Goal: Task Accomplishment & Management: Complete application form

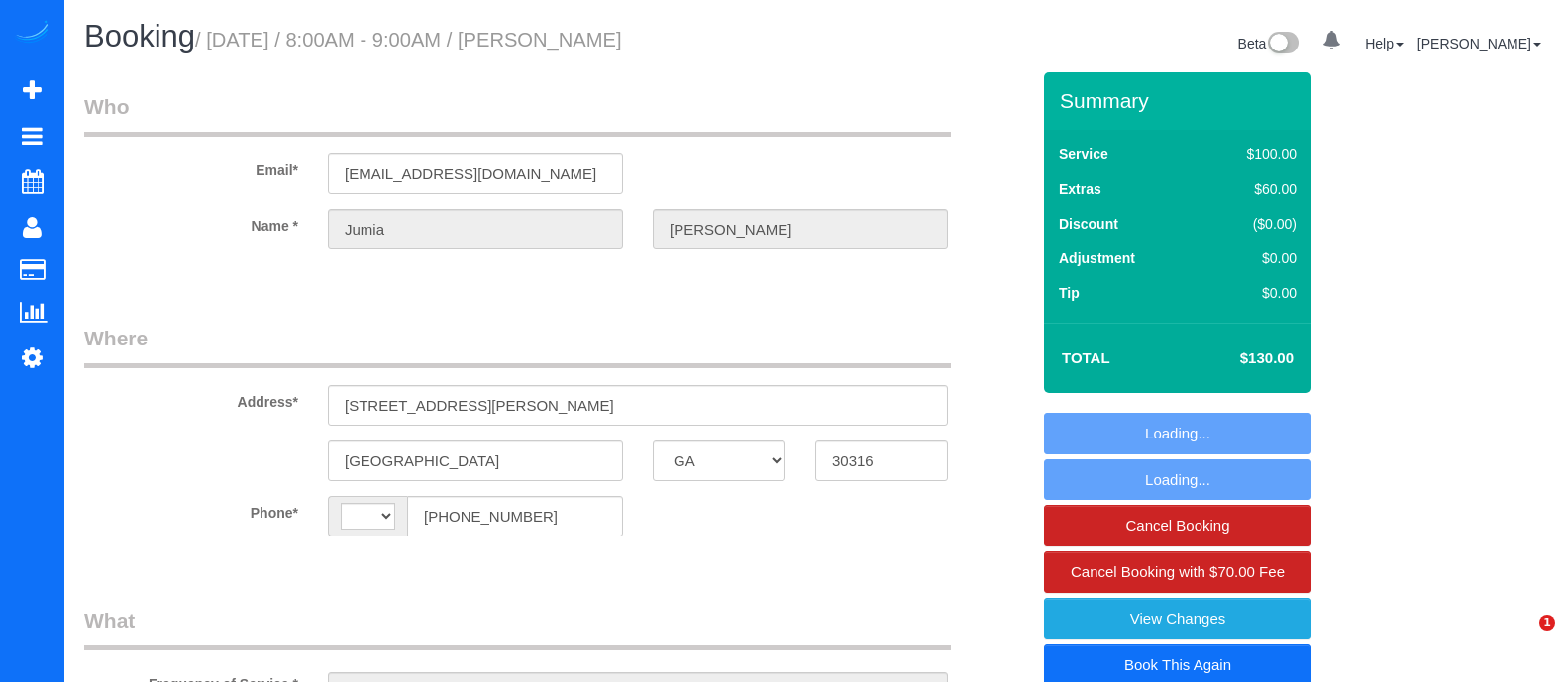
select select "GA"
select select "string:[GEOGRAPHIC_DATA]"
select select "object:733"
select select "string:fspay-b51511b6-a5bf-4bd2-b5ad-d86b12edaf48"
select select "number:3"
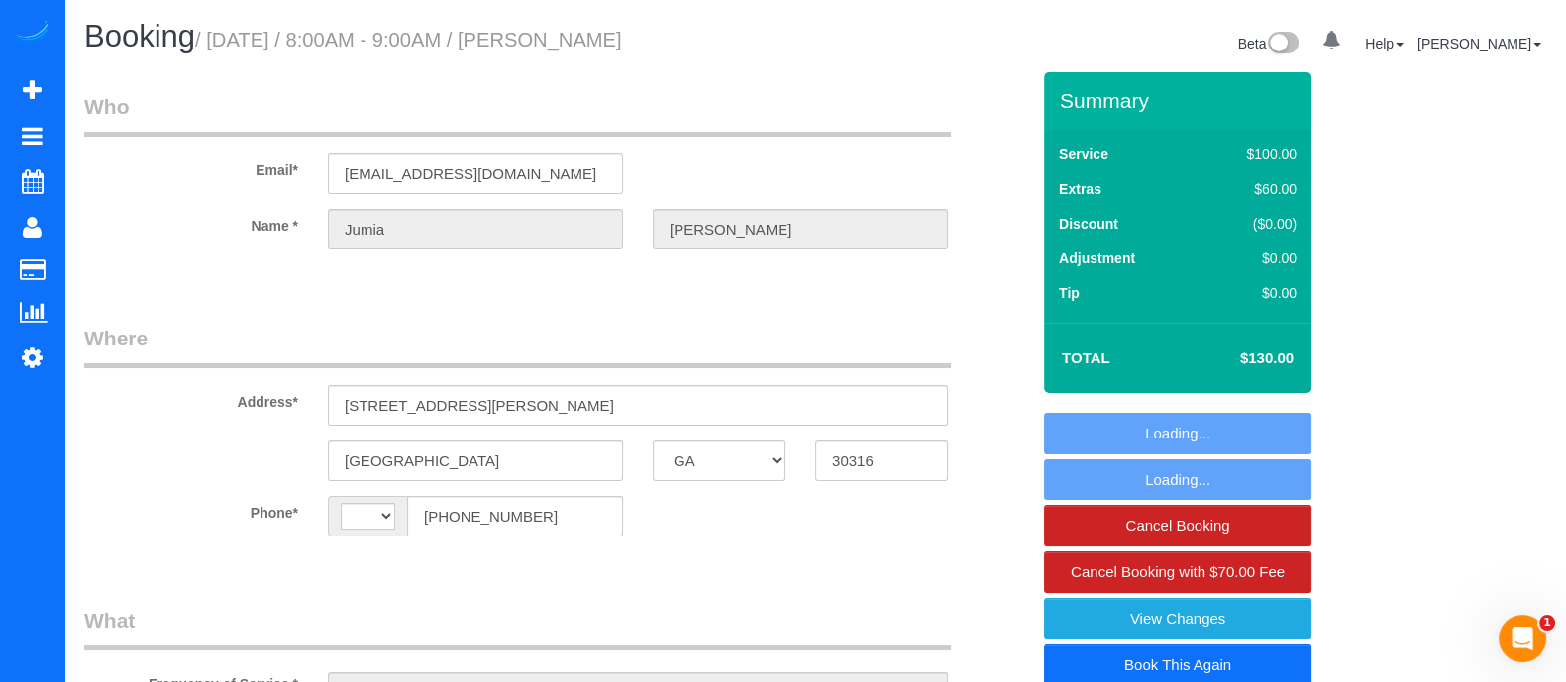
select select "number:6"
select select "object:769"
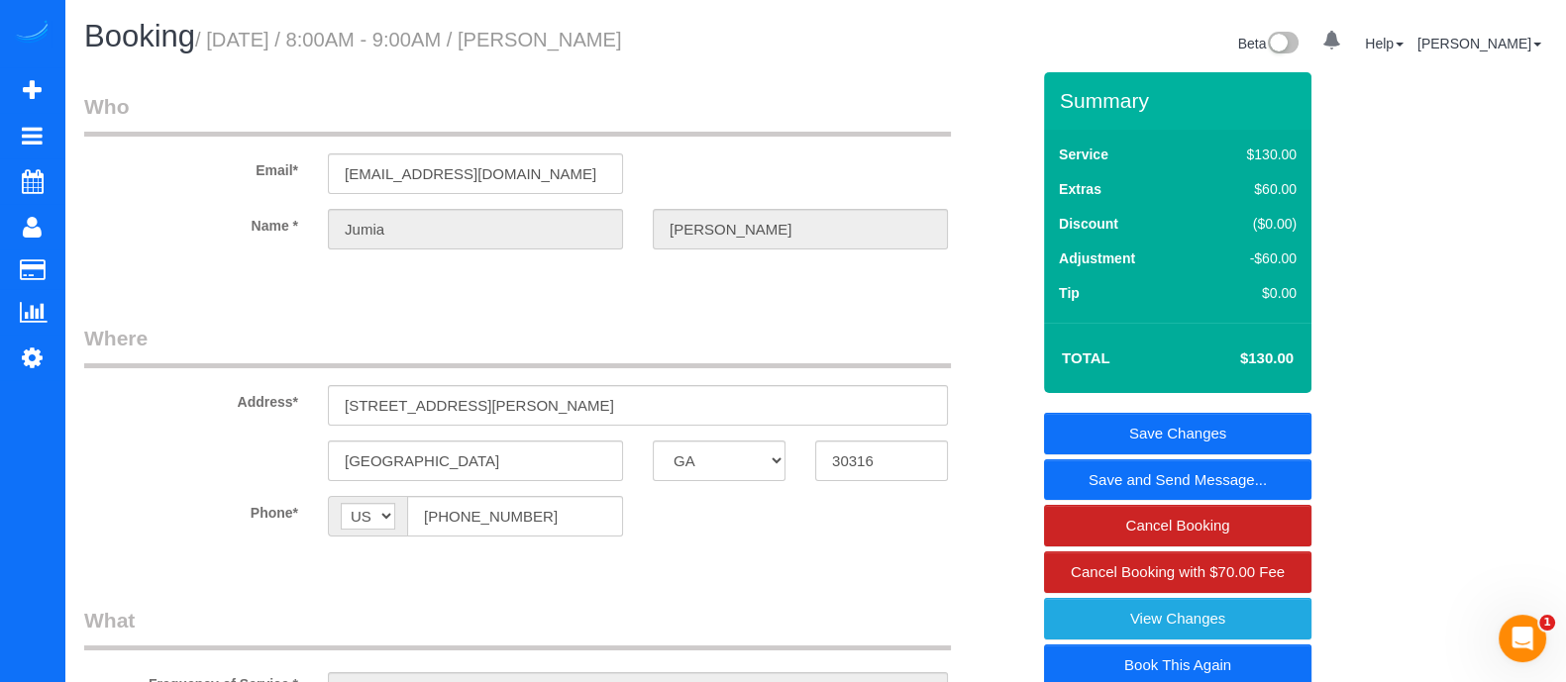
click at [1271, 658] on link "Book This Again" at bounding box center [1177, 666] width 267 height 42
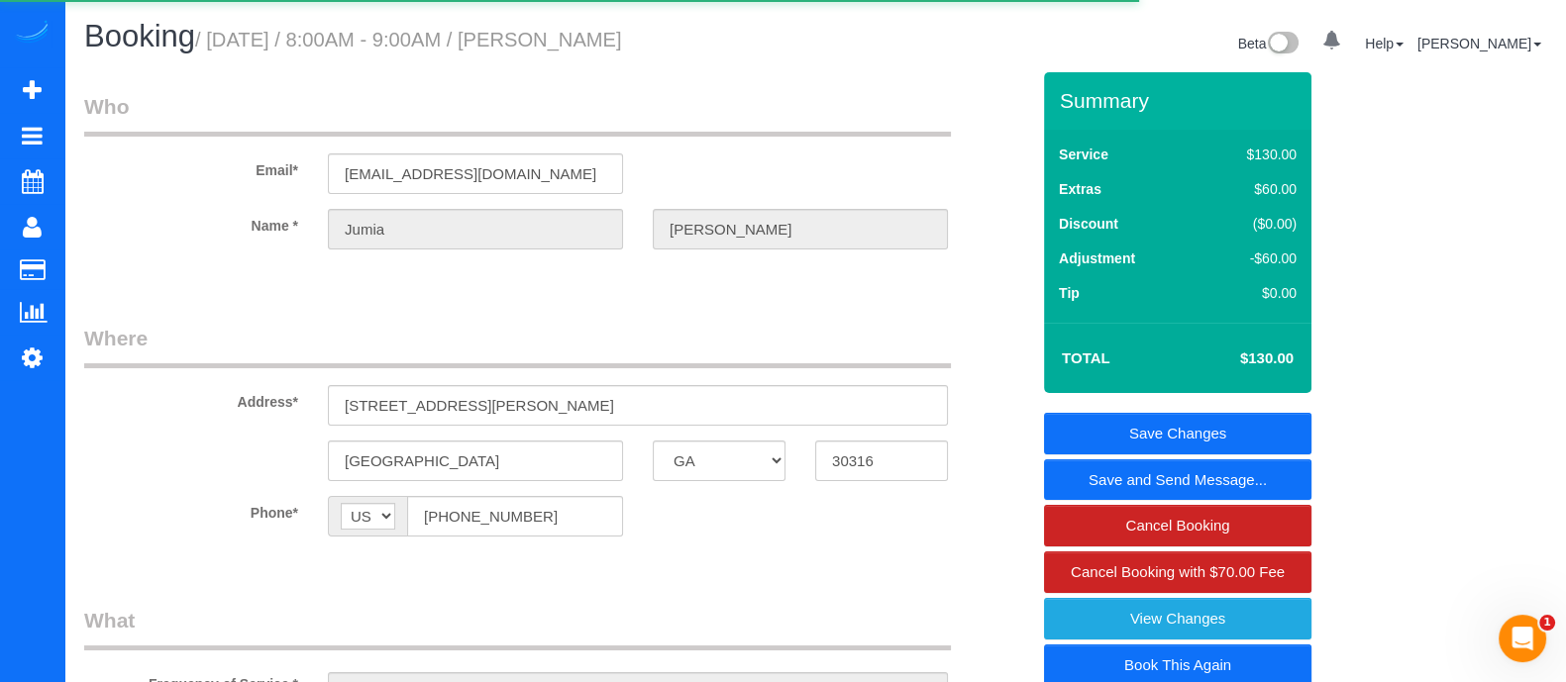
select select "GA"
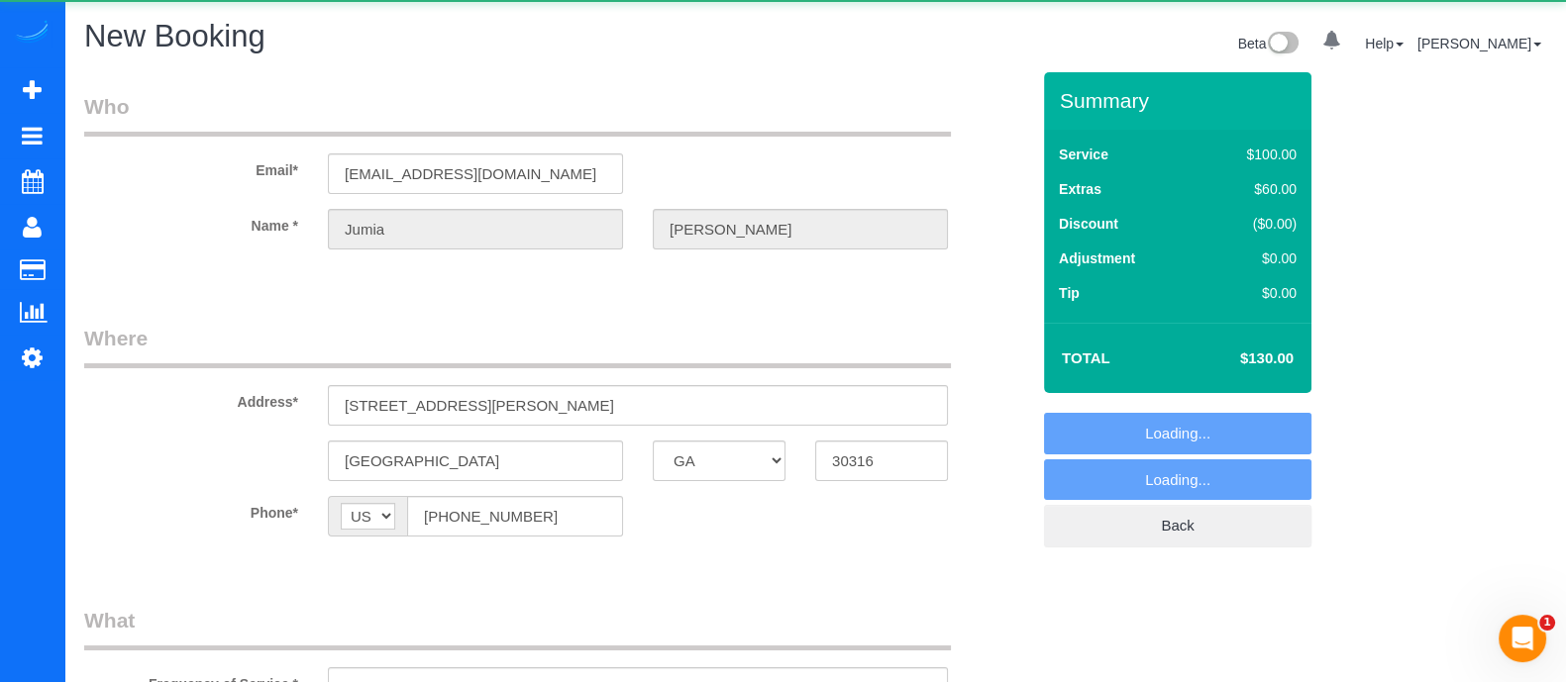
select select "string:fspay-b51511b6-a5bf-4bd2-b5ad-d86b12edaf48"
select select "number:3"
select select "number:6"
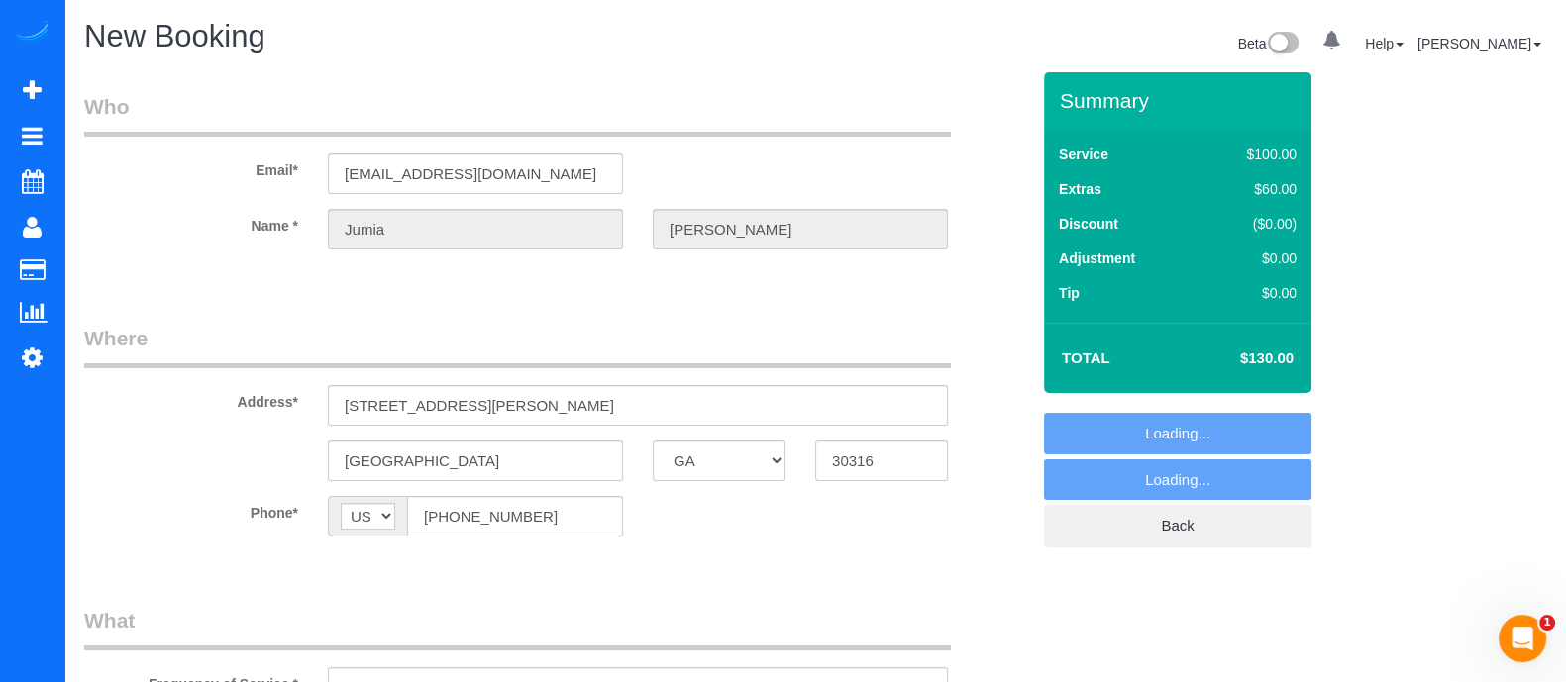
select select "object:1199"
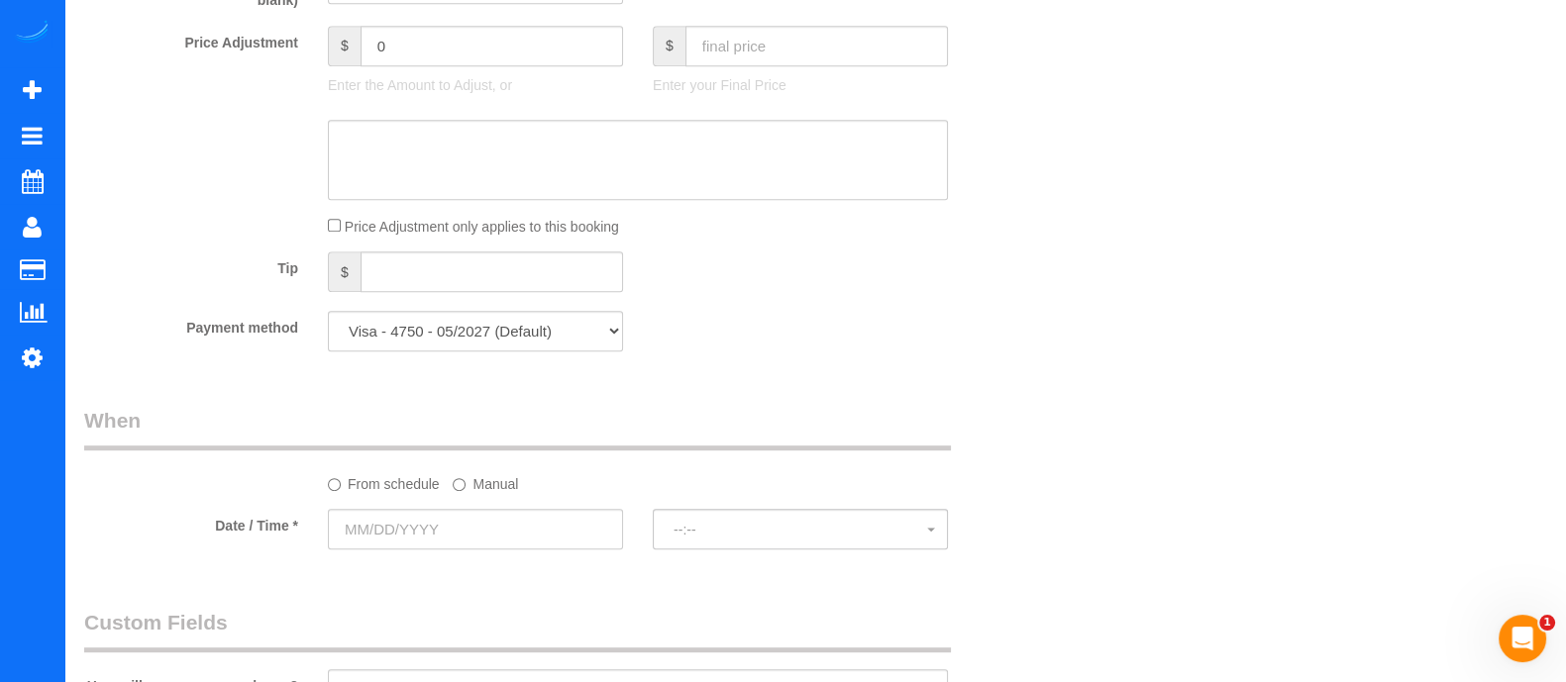
scroll to position [1295, 0]
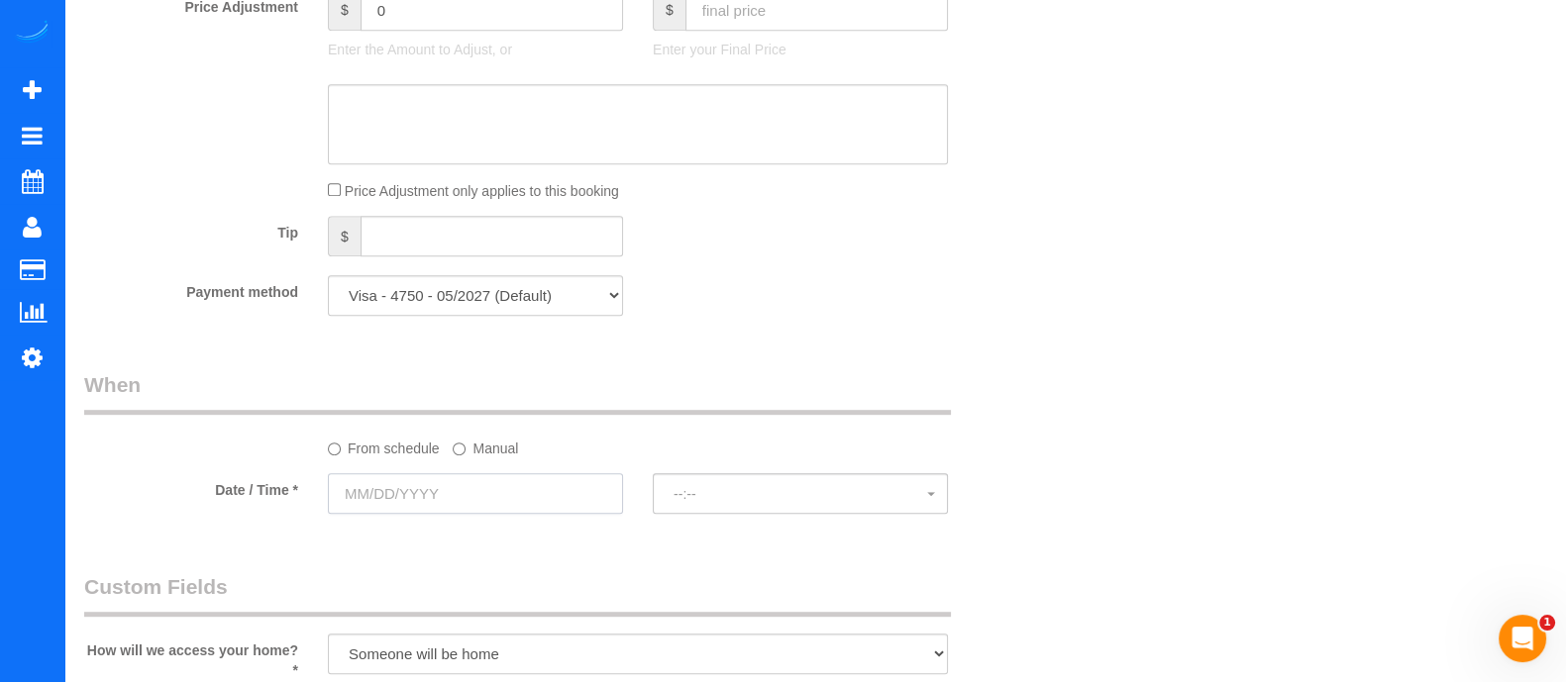
click at [396, 491] on input "text" at bounding box center [475, 493] width 295 height 41
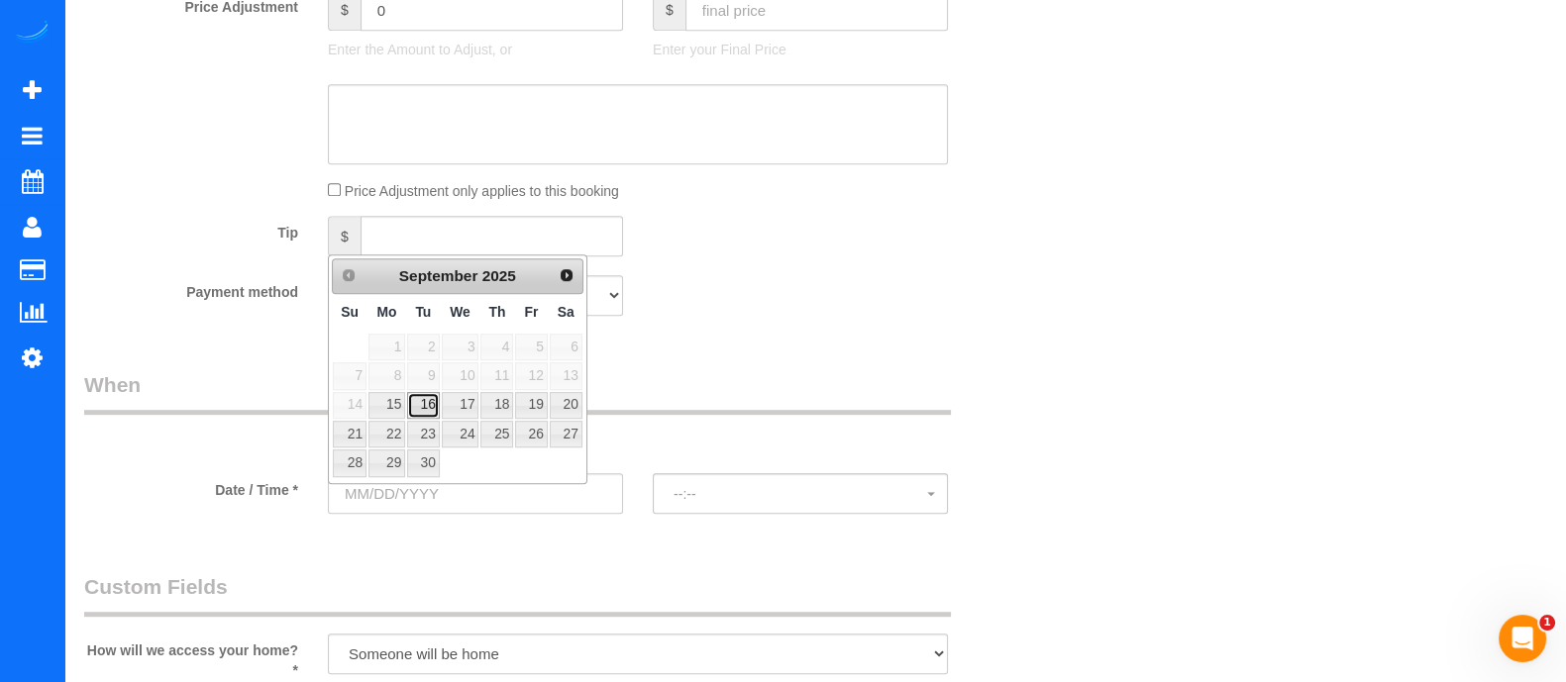
click at [426, 395] on link "16" at bounding box center [423, 405] width 32 height 27
type input "[DATE]"
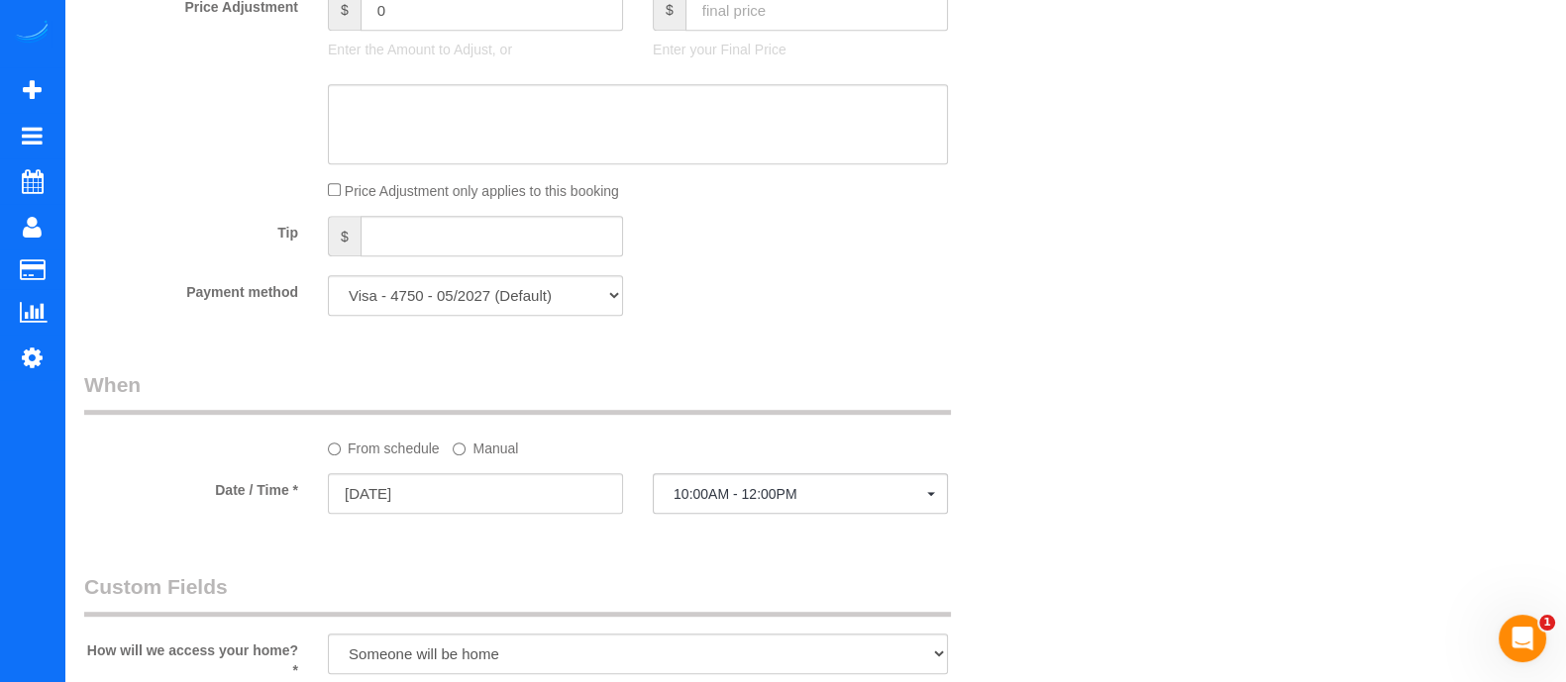
select select "spot6"
click at [743, 497] on span "10:00AM - 12:00PM" at bounding box center [800, 494] width 254 height 16
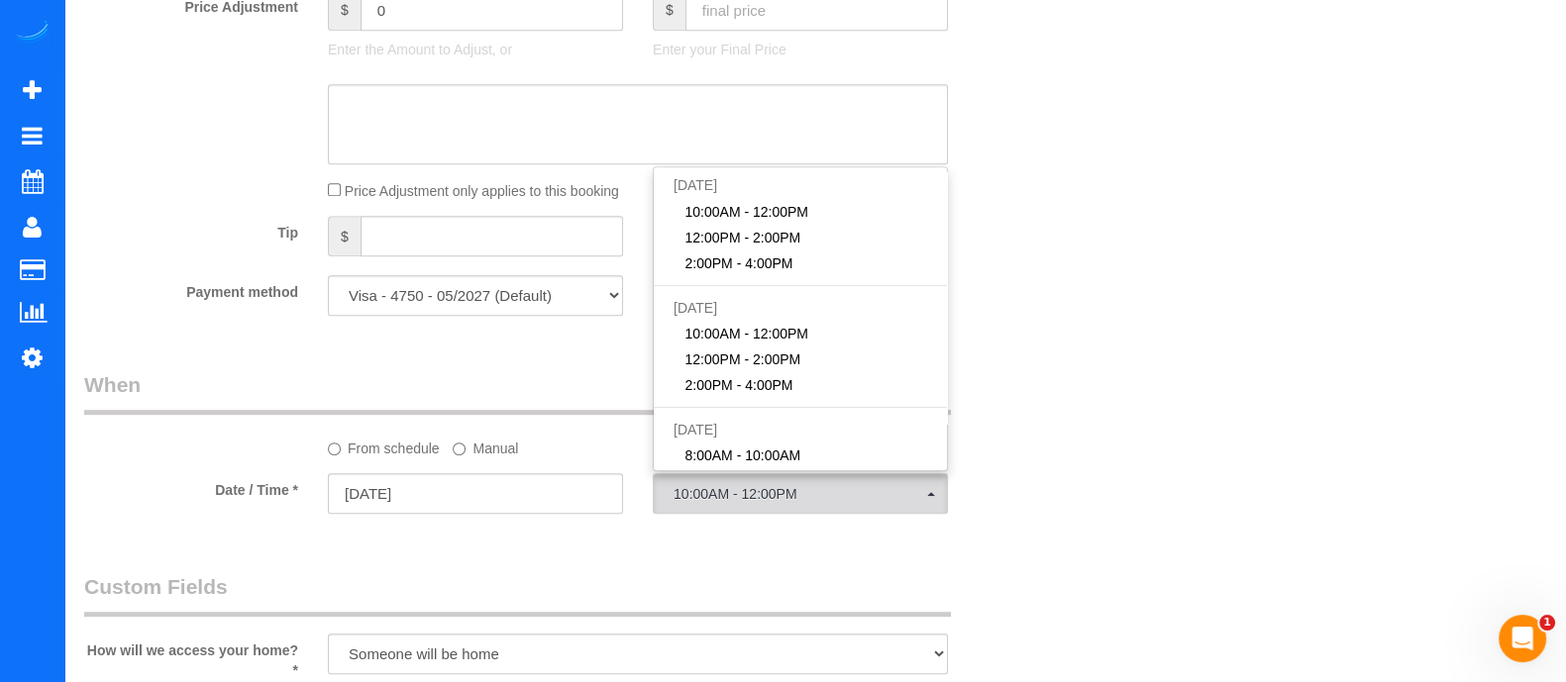
click at [472, 448] on label "Manual" at bounding box center [485, 445] width 65 height 27
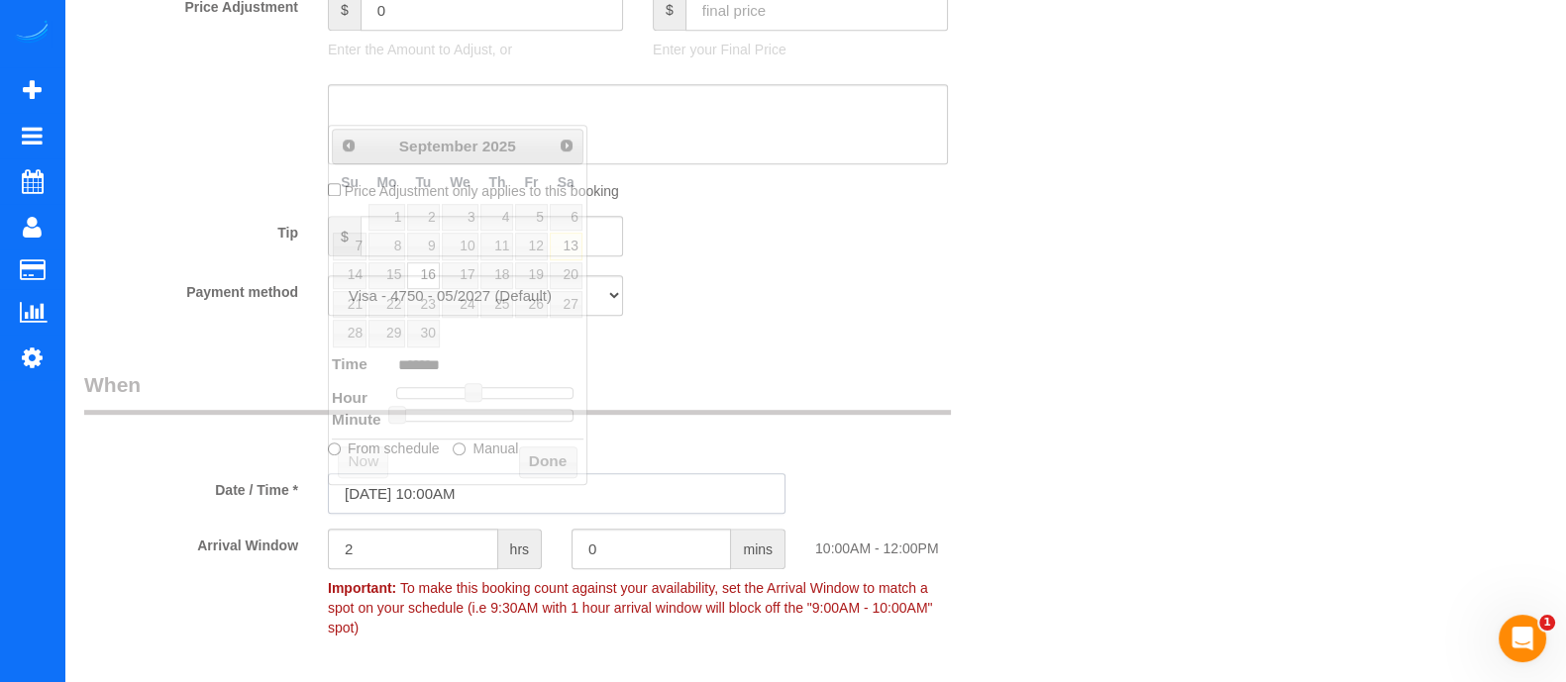
click at [446, 513] on input "[DATE] 10:00AM" at bounding box center [557, 493] width 458 height 41
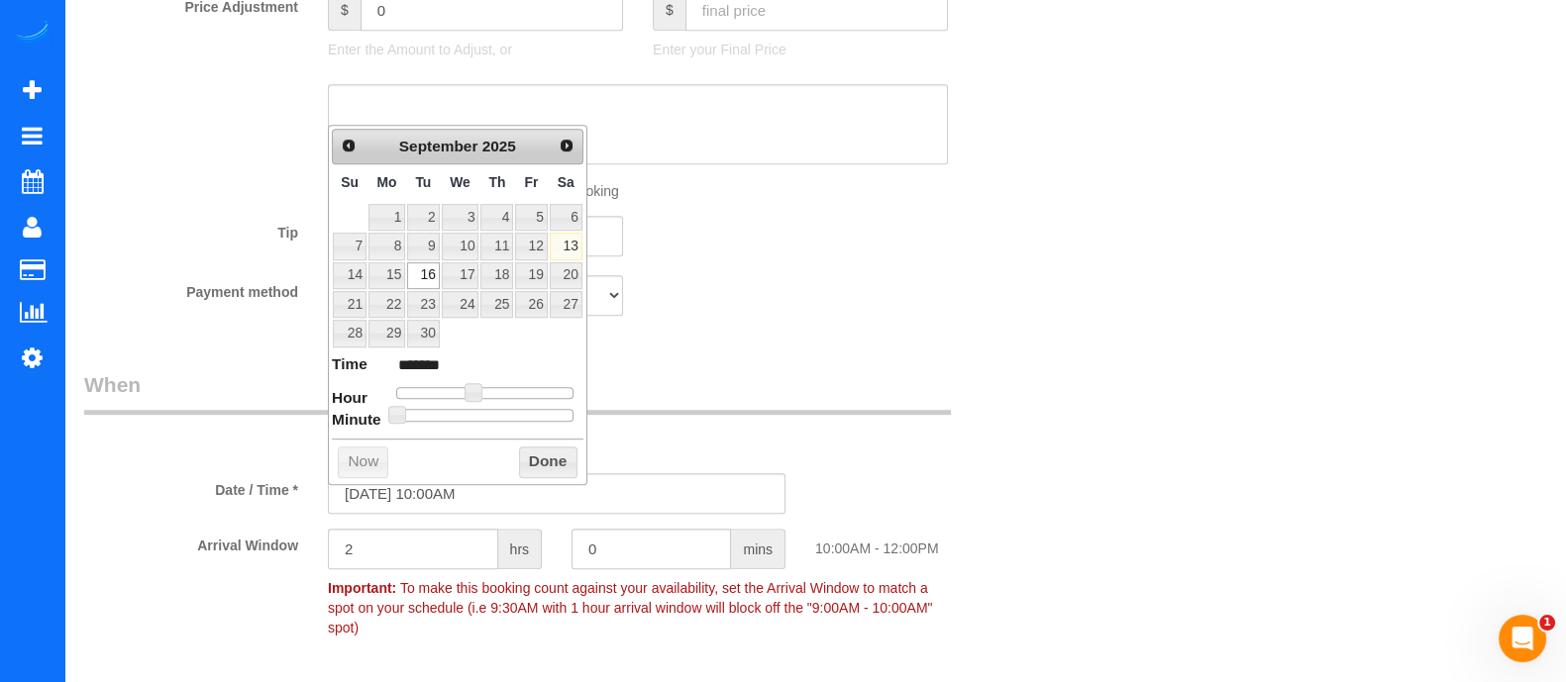
type input "[DATE] 6:00AM"
type input "******"
click at [444, 388] on div at bounding box center [484, 393] width 177 height 12
click at [459, 381] on dl "Time ****** Hour Minute Second Millisecond Microsecond Time Zone ***** ***** **…" at bounding box center [458, 388] width 252 height 68
type input "[DATE] 7:00AM"
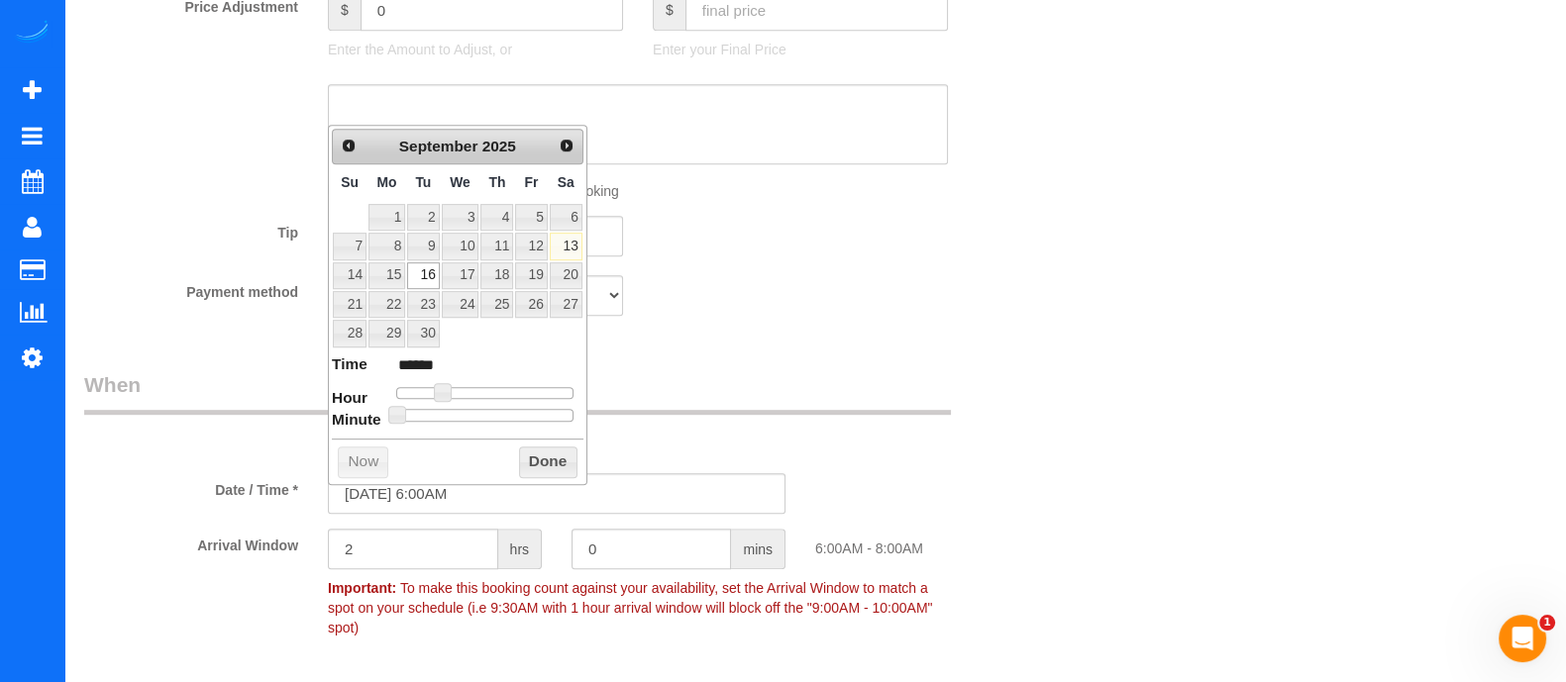
type input "******"
click at [454, 392] on div at bounding box center [484, 393] width 177 height 12
type input "[DATE] 9:00AM"
type input "******"
click at [463, 389] on div at bounding box center [484, 393] width 177 height 12
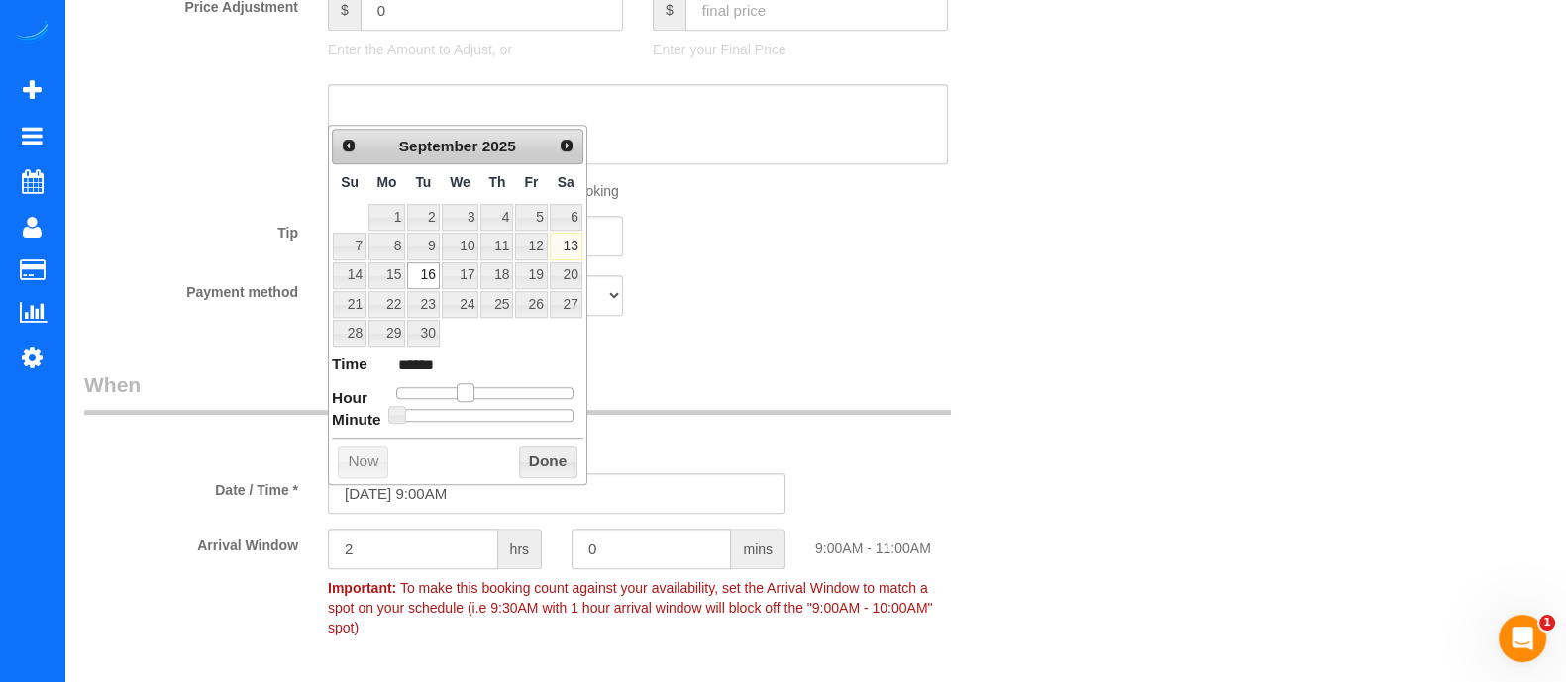
type input "[DATE] 8:00AM"
type input "******"
click at [461, 389] on span at bounding box center [458, 392] width 18 height 18
click at [530, 447] on button "Done" at bounding box center [548, 463] width 58 height 32
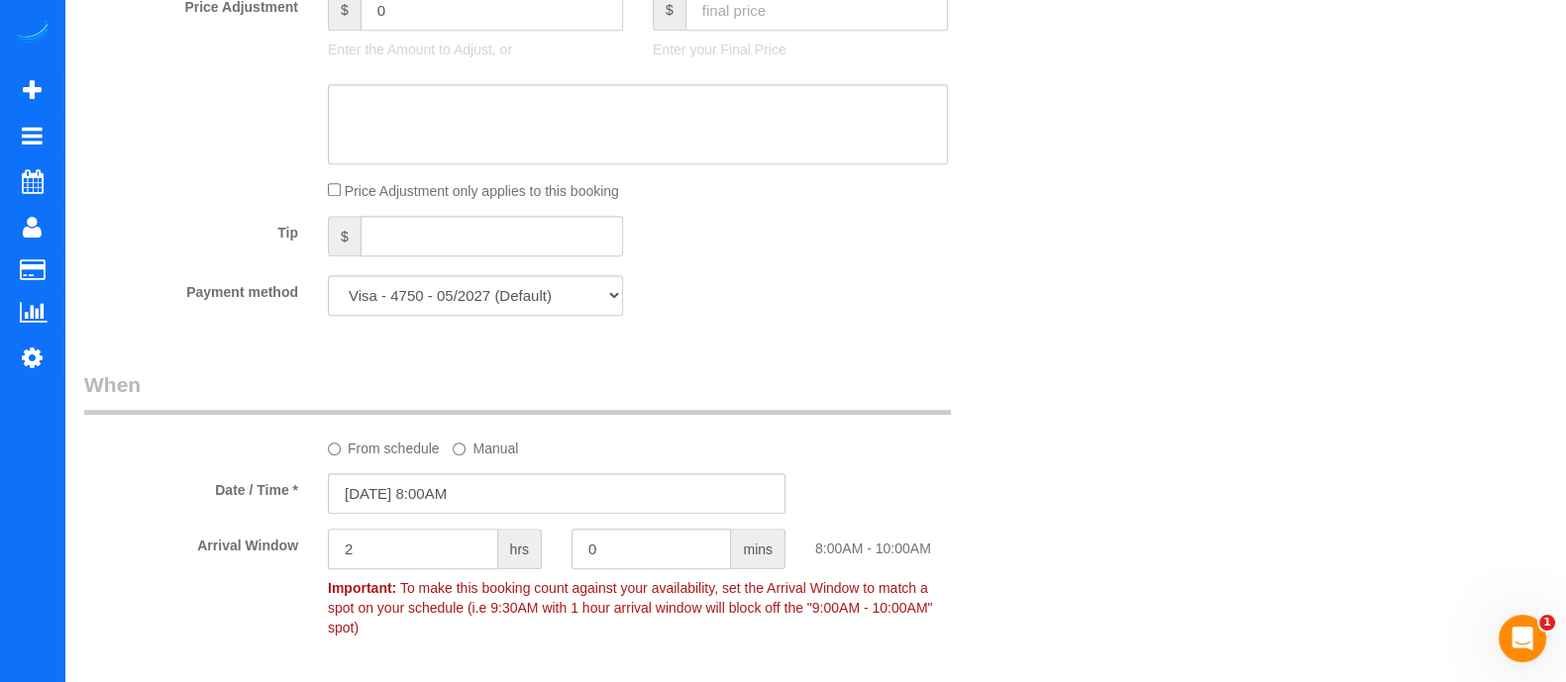
click at [449, 547] on input "2" at bounding box center [413, 549] width 170 height 41
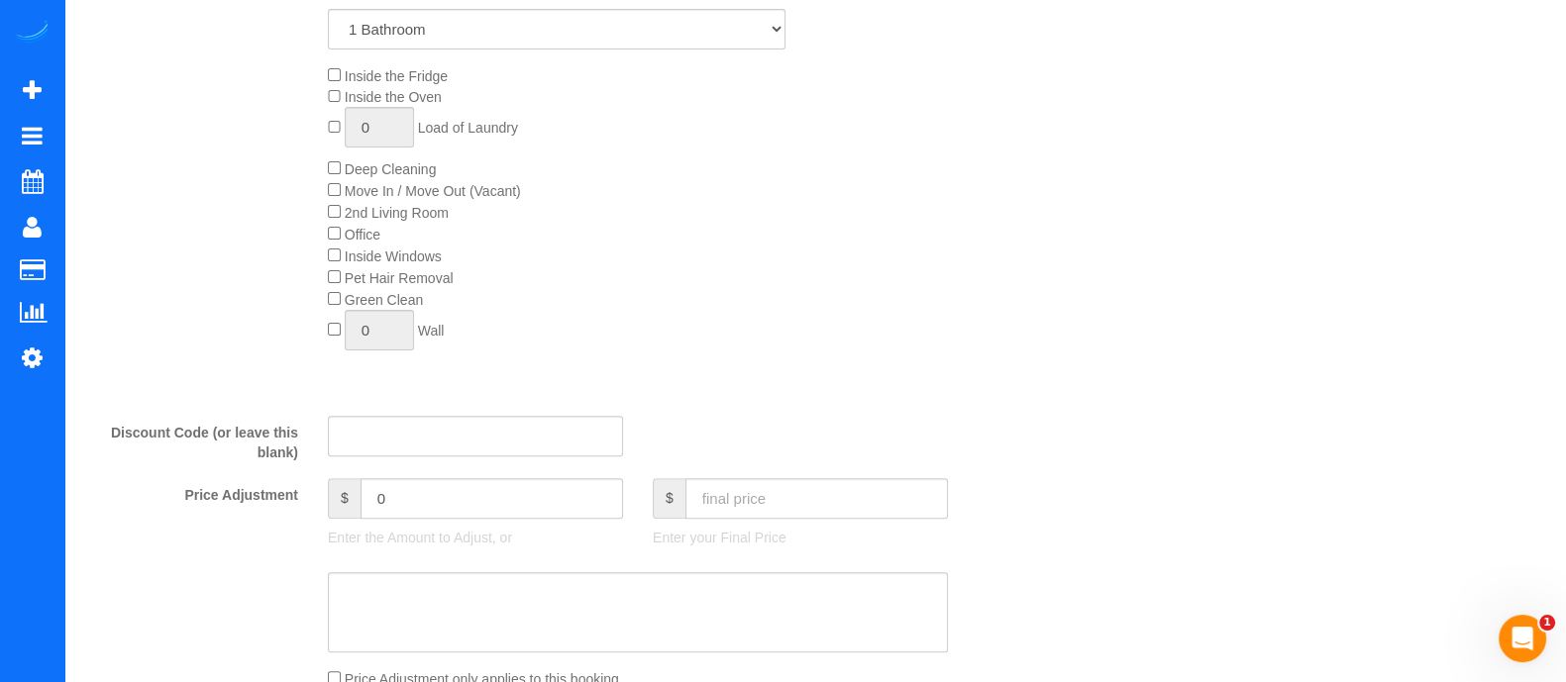
scroll to position [788, 0]
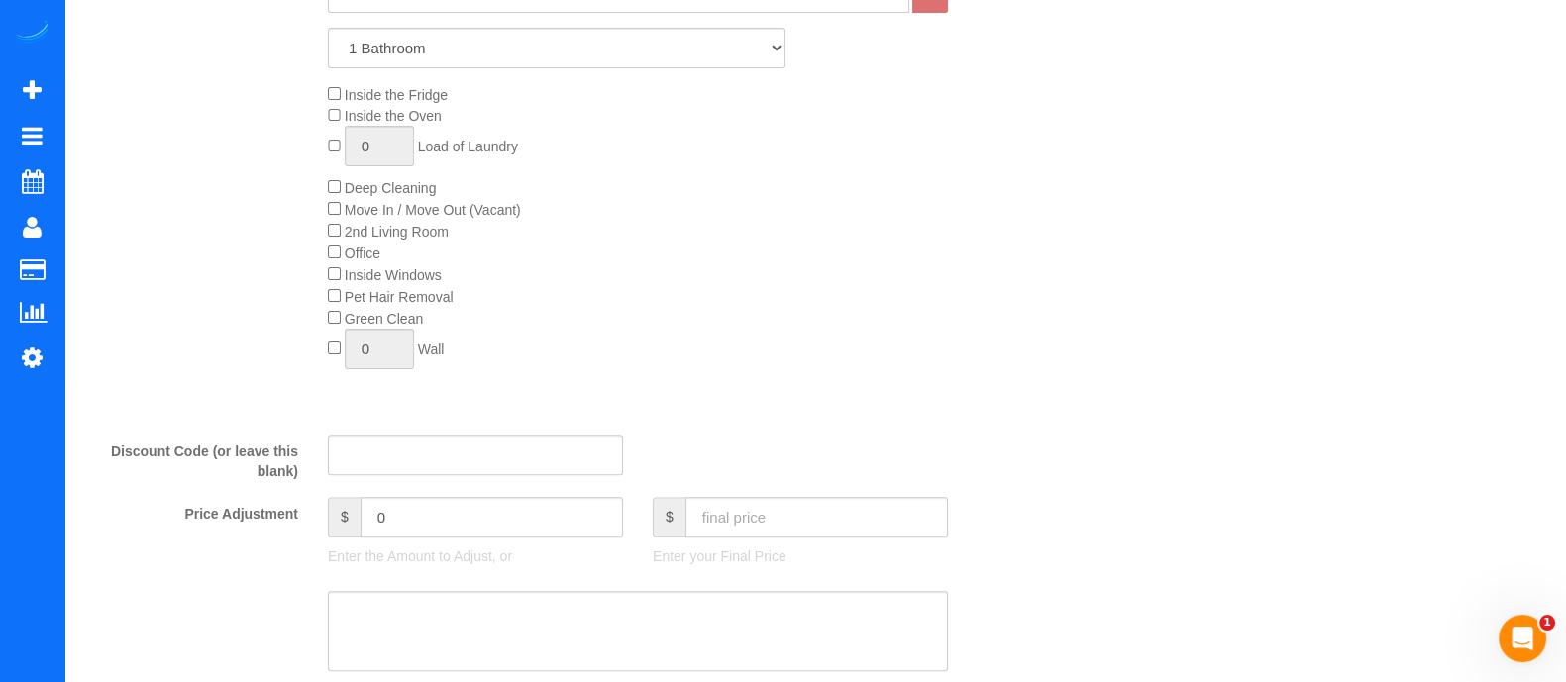
type input "1"
click at [807, 520] on input "text" at bounding box center [816, 517] width 262 height 41
type input "130"
type input "-60"
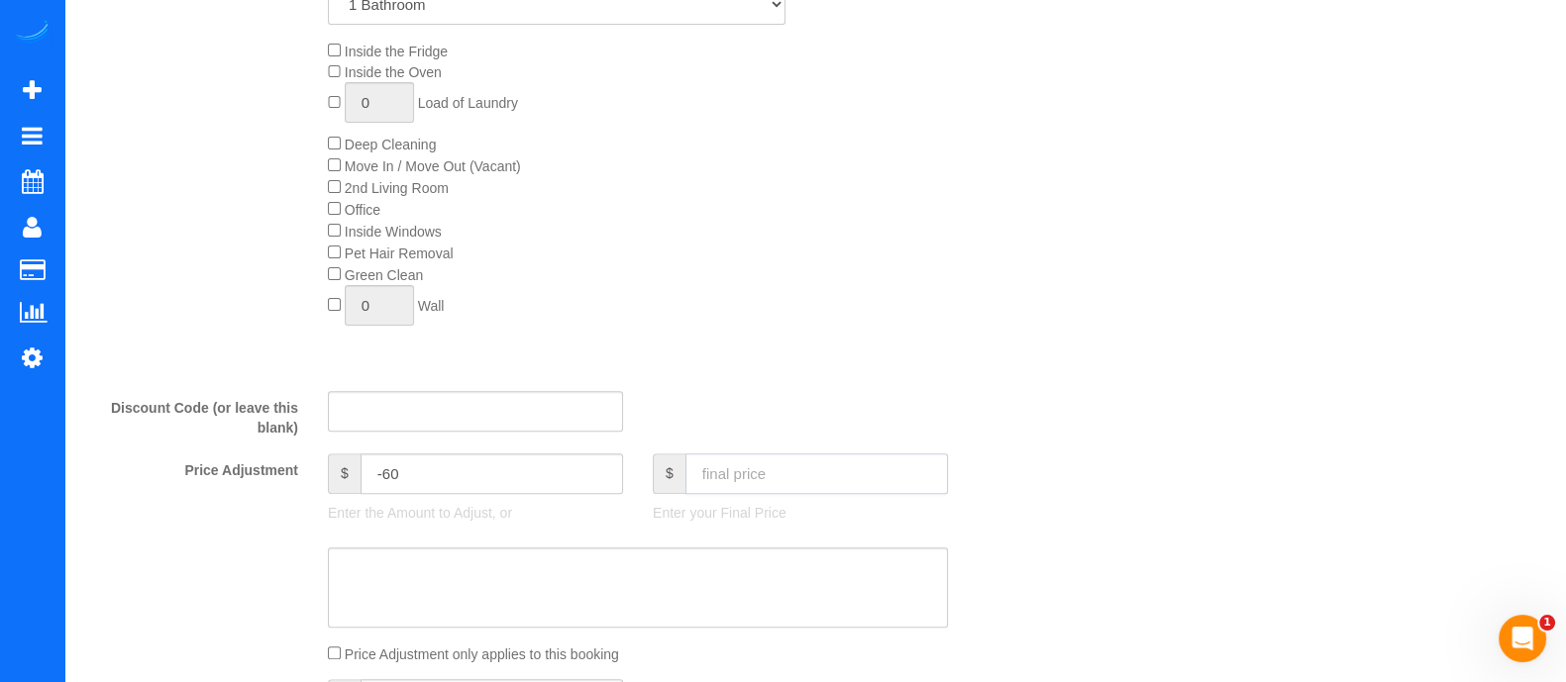
scroll to position [0, 0]
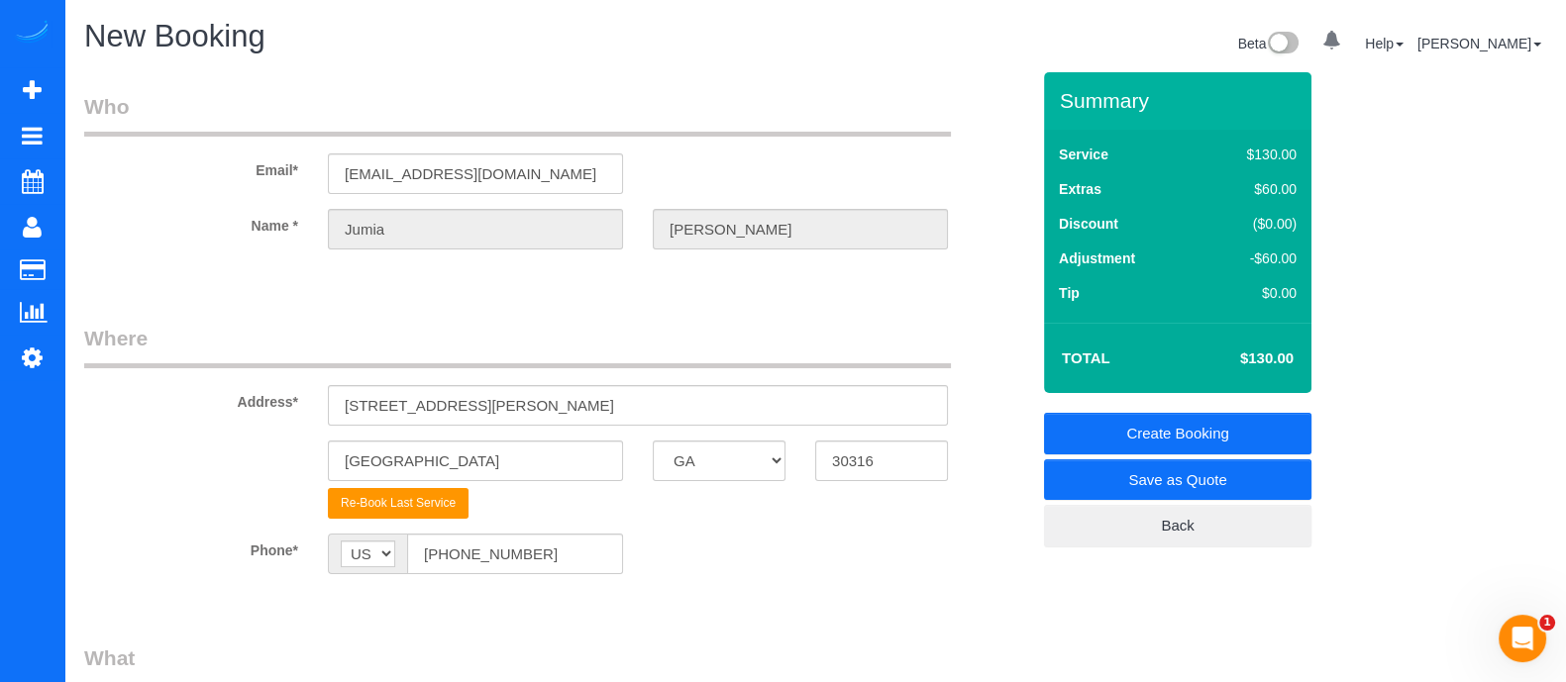
click at [1173, 432] on link "Create Booking" at bounding box center [1177, 434] width 267 height 42
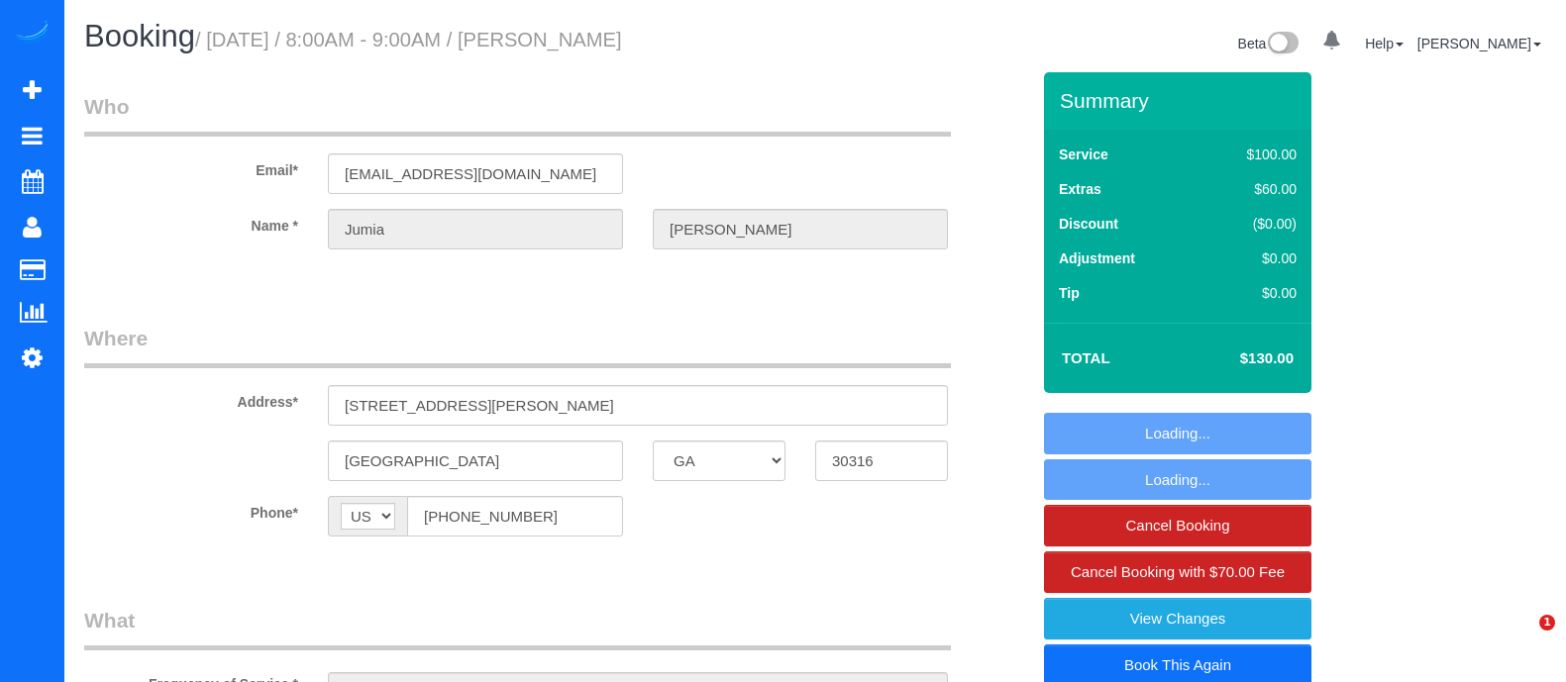
select select "GA"
select select "number:3"
select select "number:6"
select select "object:788"
